Goal: Transaction & Acquisition: Purchase product/service

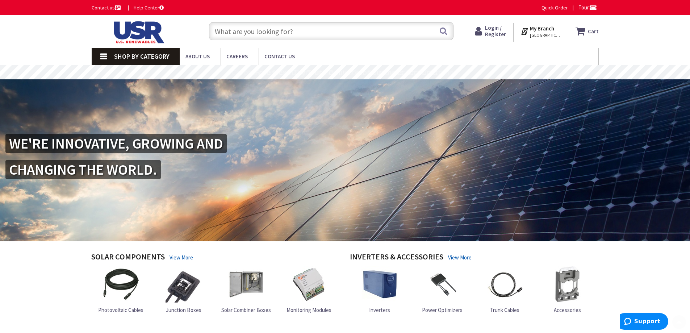
scroll to position [260, 0]
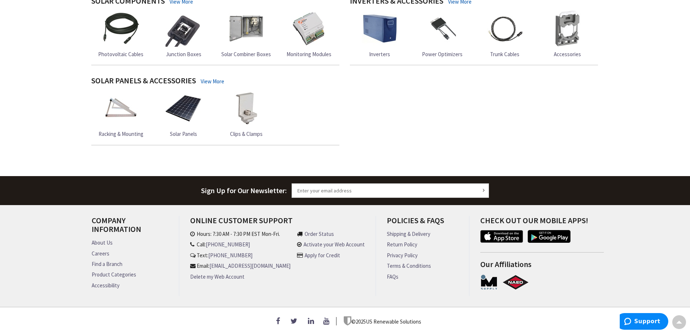
click at [190, 113] on img at bounding box center [184, 108] width 36 height 36
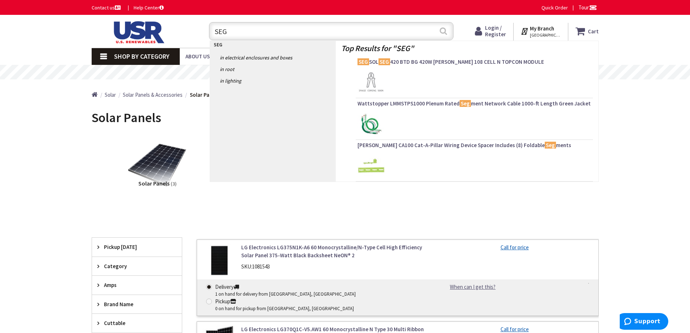
type input "SEG"
click at [440, 30] on button "Search" at bounding box center [443, 31] width 9 height 16
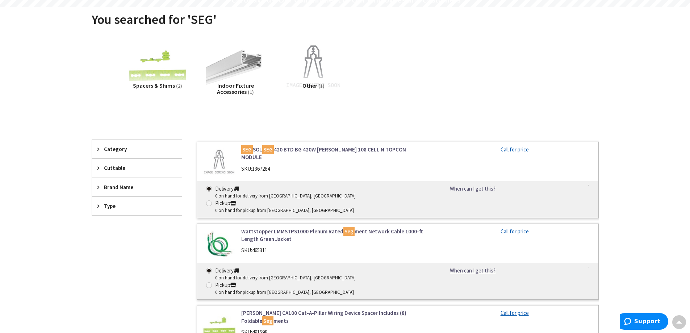
scroll to position [36, 0]
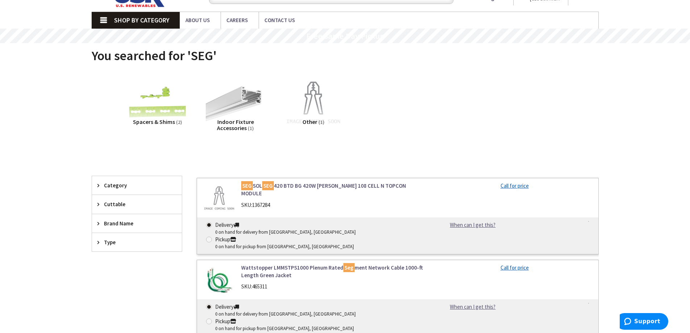
drag, startPoint x: 401, startPoint y: 55, endPoint x: 396, endPoint y: 57, distance: 4.6
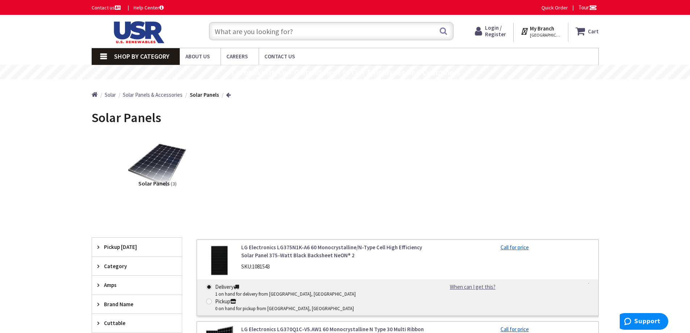
click at [140, 57] on span "Shop By Category" at bounding box center [141, 56] width 55 height 8
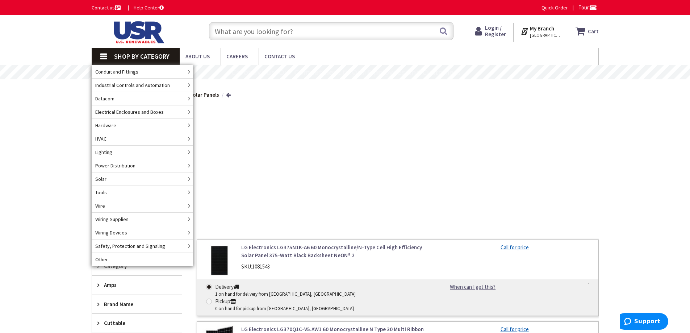
click at [303, 155] on div "Solar Panels (3)" at bounding box center [345, 171] width 482 height 78
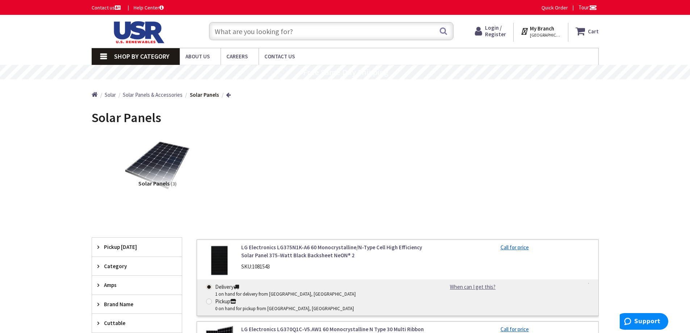
click at [149, 169] on img at bounding box center [158, 165] width 66 height 66
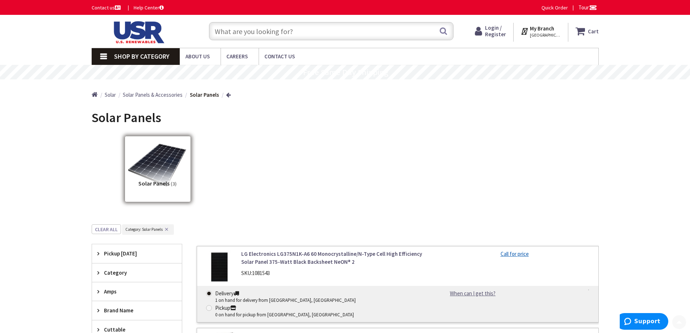
scroll to position [224, 0]
